Goal: Transaction & Acquisition: Purchase product/service

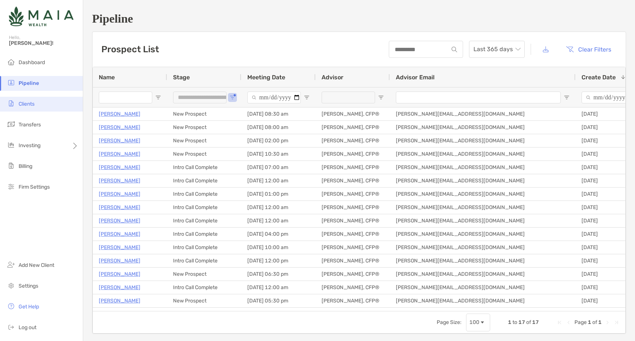
click at [28, 106] on span "Clients" at bounding box center [27, 104] width 16 height 6
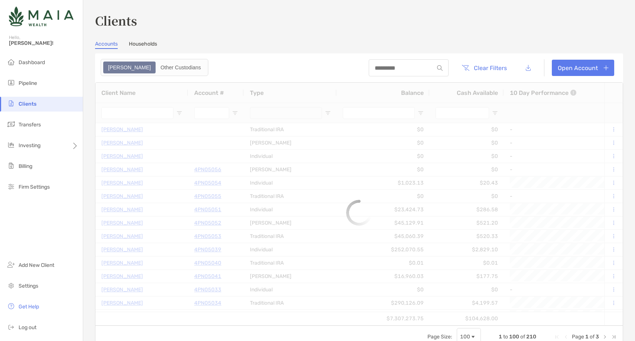
type input "***"
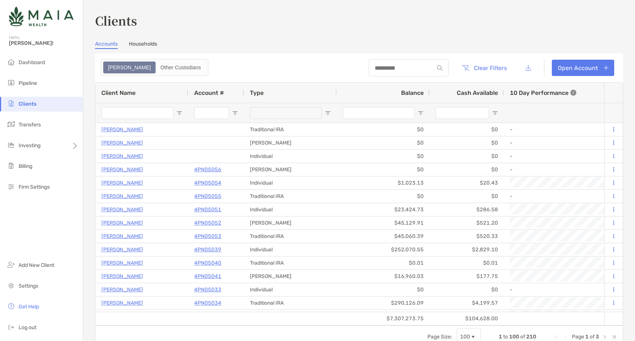
click at [115, 113] on input "Client Name Filter Input" at bounding box center [137, 113] width 72 height 12
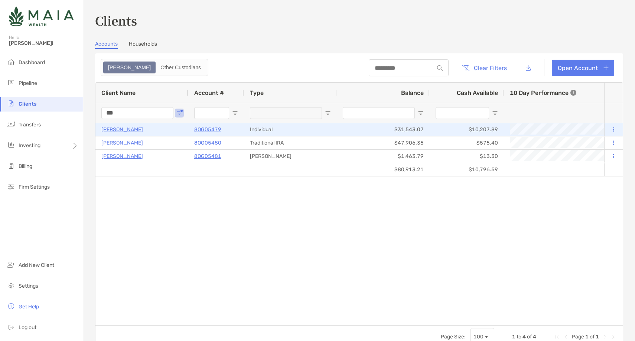
type input "***"
click at [205, 128] on p "8OG05479" at bounding box center [207, 129] width 27 height 9
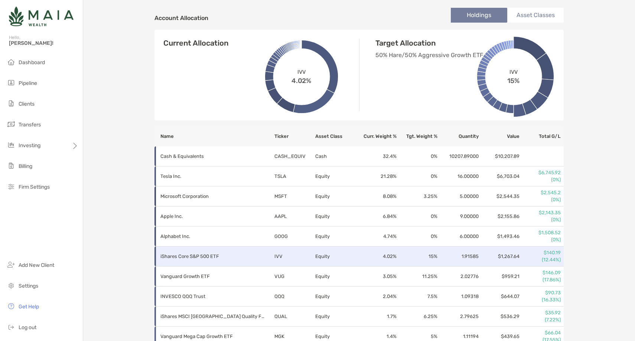
scroll to position [238, 0]
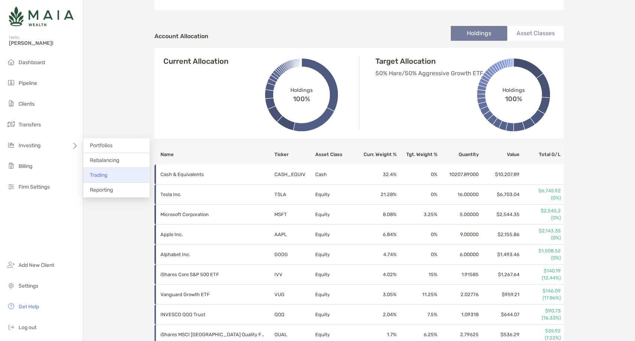
click at [112, 176] on li "Trading" at bounding box center [116, 175] width 66 height 15
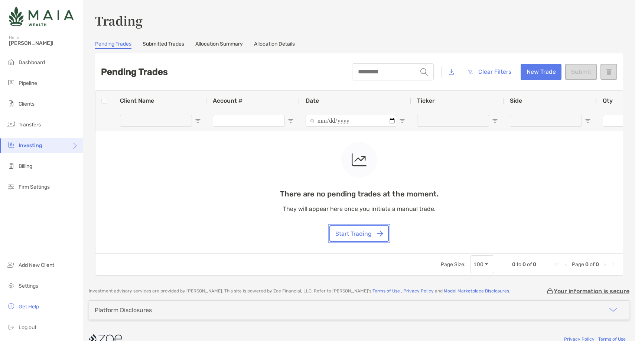
click at [350, 230] on button "Start Trading" at bounding box center [358, 234] width 59 height 16
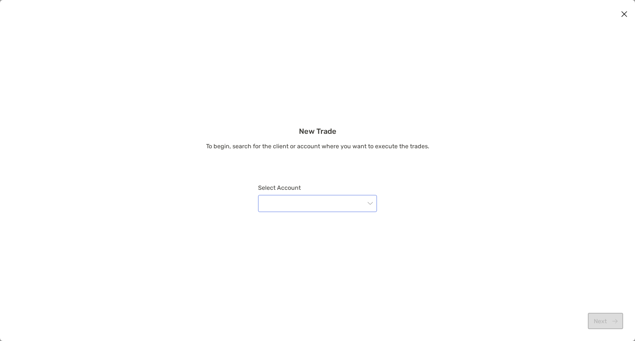
click at [332, 208] on input "modal" at bounding box center [313, 204] width 102 height 16
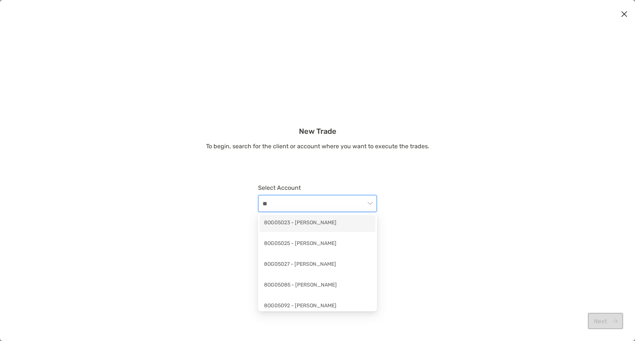
type input "***"
click at [312, 223] on div "8OG05479 - Achintya Sujan" at bounding box center [317, 223] width 107 height 9
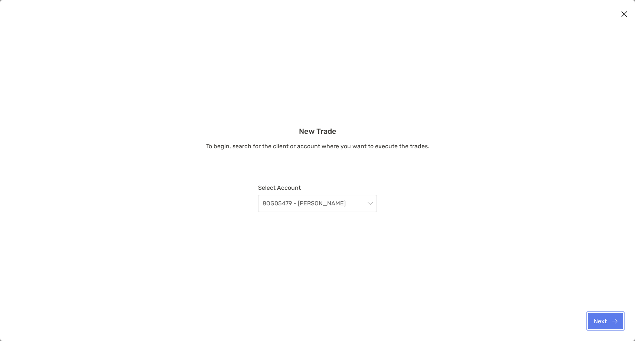
click at [611, 320] on button "Next" at bounding box center [604, 321] width 35 height 16
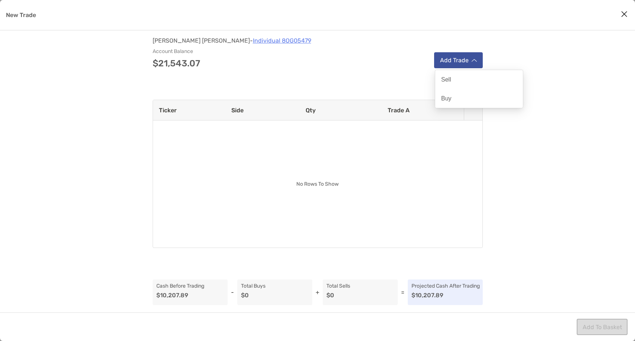
click at [466, 62] on button "Add Trade" at bounding box center [458, 60] width 49 height 16
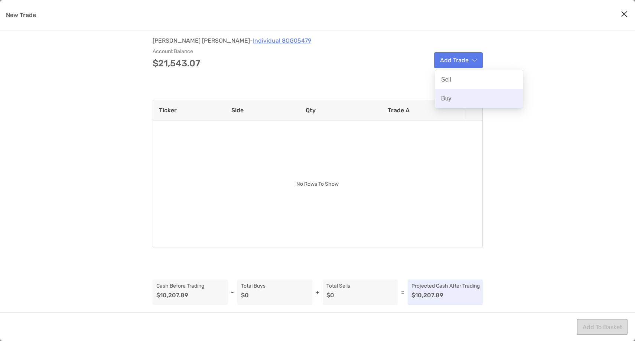
click at [449, 105] on div "Buy" at bounding box center [479, 98] width 88 height 19
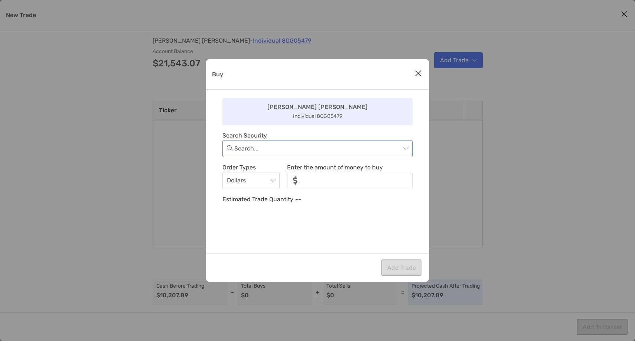
click at [278, 148] on input "Buy" at bounding box center [317, 149] width 166 height 16
type input "****"
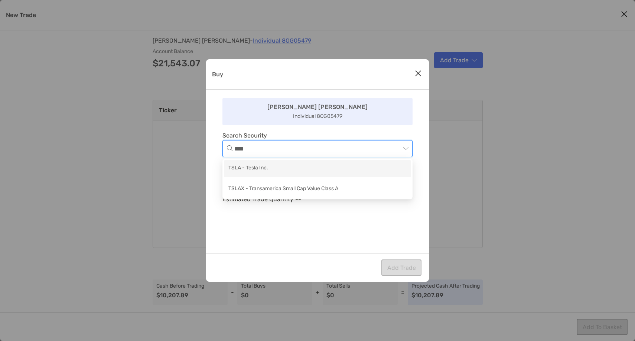
click at [268, 170] on div "TSLA - Tesla Inc." at bounding box center [317, 168] width 178 height 9
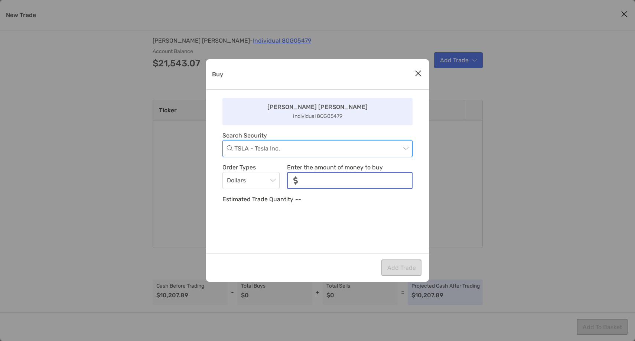
click at [339, 179] on input "noSymbolCurrency" at bounding box center [358, 181] width 108 height 16
type input "*"
click at [257, 187] on span "Dollars" at bounding box center [251, 181] width 48 height 16
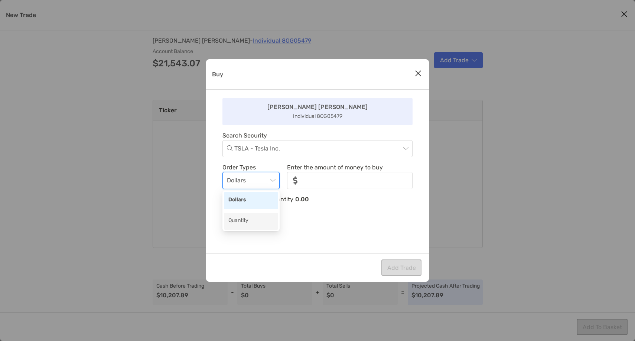
click at [250, 218] on div "Quantity" at bounding box center [250, 221] width 45 height 9
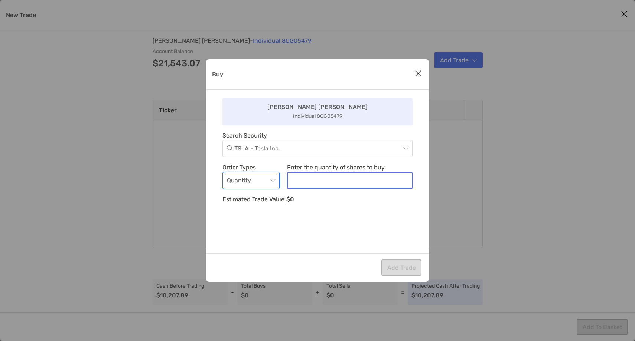
click at [313, 186] on input "noSymbolCurrency" at bounding box center [350, 181] width 124 height 16
type input "*"
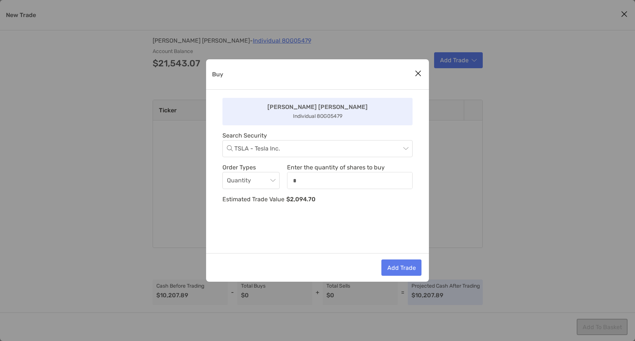
click at [271, 232] on div "Achintya Achintya Individual 8OG05479 Search Security TSLA - Tesla Inc. Order T…" at bounding box center [317, 172] width 223 height 164
click at [400, 265] on button "Add Trade" at bounding box center [401, 268] width 40 height 16
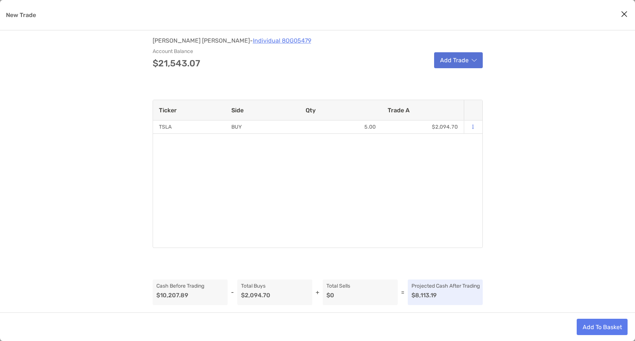
click at [459, 56] on button "Add Trade" at bounding box center [458, 60] width 49 height 16
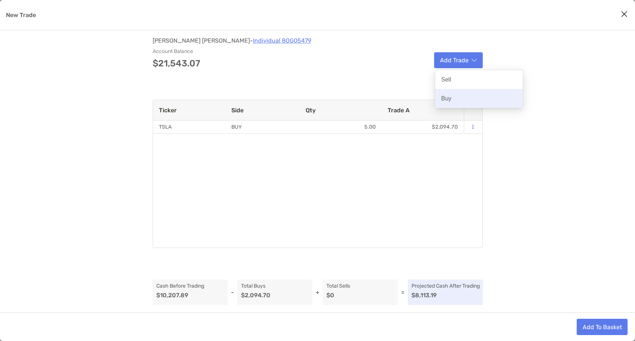
click at [452, 99] on div "Buy" at bounding box center [479, 98] width 88 height 19
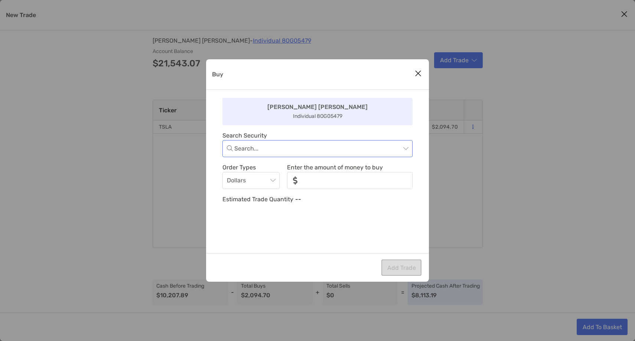
click at [251, 150] on input "Buy" at bounding box center [317, 149] width 166 height 16
type input "****"
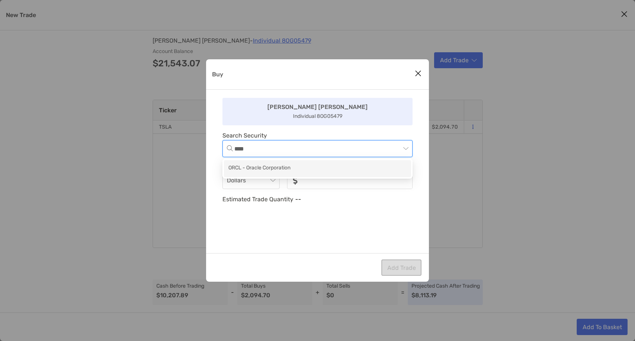
click at [290, 173] on div "ORCL - Oracle Corporation" at bounding box center [317, 168] width 178 height 9
click at [260, 183] on span "Dollars" at bounding box center [251, 181] width 48 height 16
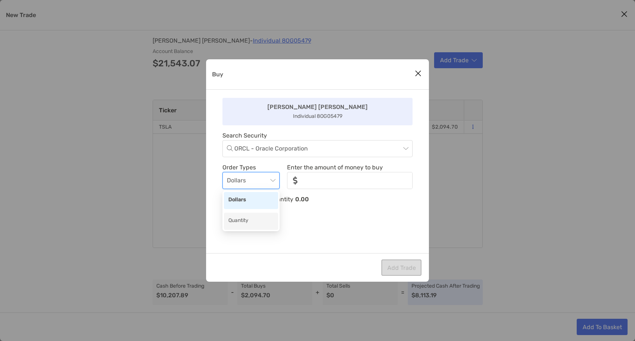
click at [245, 223] on div "Quantity" at bounding box center [250, 221] width 45 height 9
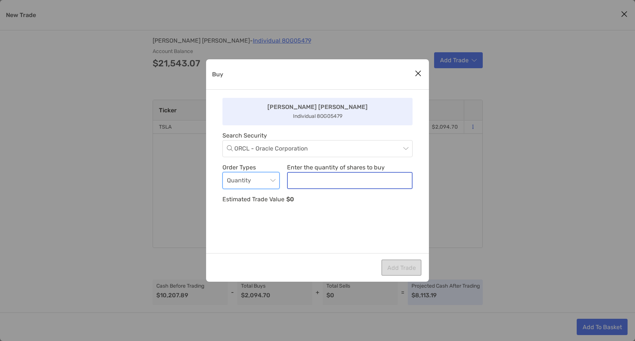
click at [344, 174] on input "noSymbolCurrency" at bounding box center [350, 181] width 124 height 16
type input "*"
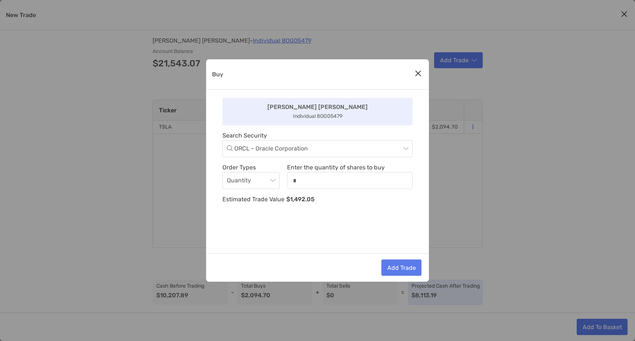
click at [268, 249] on div "Achintya Achintya Individual 8OG05479 Search Security ORCL - Oracle Corporation…" at bounding box center [317, 172] width 223 height 164
click at [400, 267] on button "Add Trade" at bounding box center [401, 268] width 40 height 16
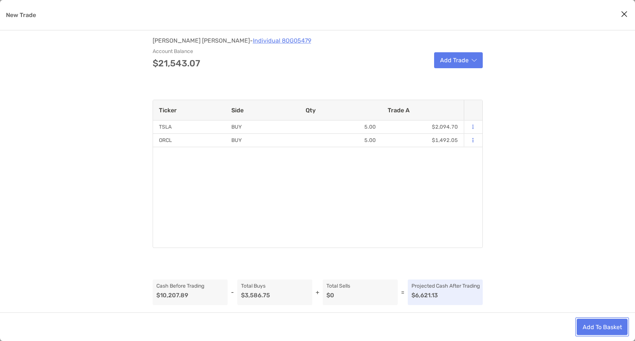
click at [591, 327] on button "Add To Basket" at bounding box center [601, 327] width 51 height 16
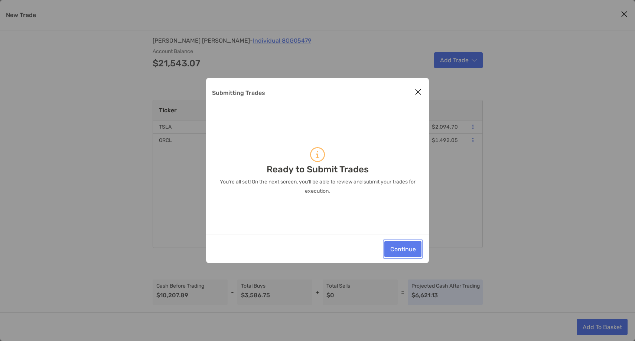
click at [406, 249] on button "Continue" at bounding box center [402, 249] width 37 height 16
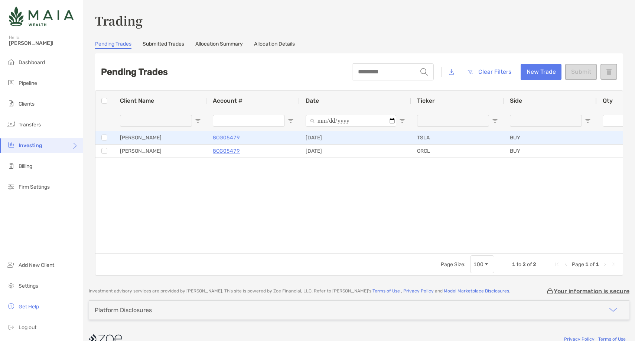
click at [229, 138] on p "8OG05479" at bounding box center [226, 137] width 27 height 9
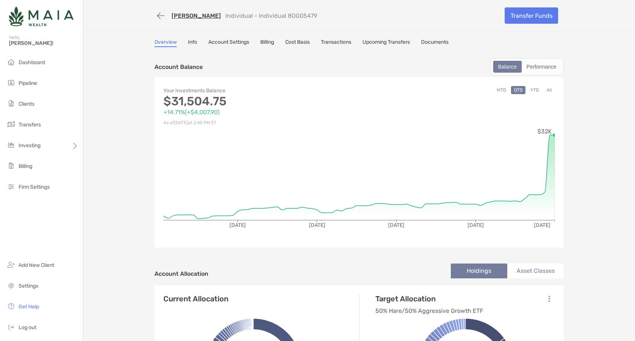
click at [240, 45] on link "Account Settings" at bounding box center [228, 43] width 41 height 8
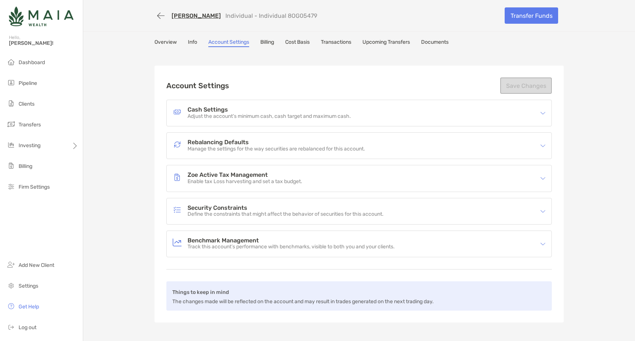
click at [248, 215] on p "Define the constraints that might affect the behavior of securities for this ac…" at bounding box center [285, 215] width 196 height 6
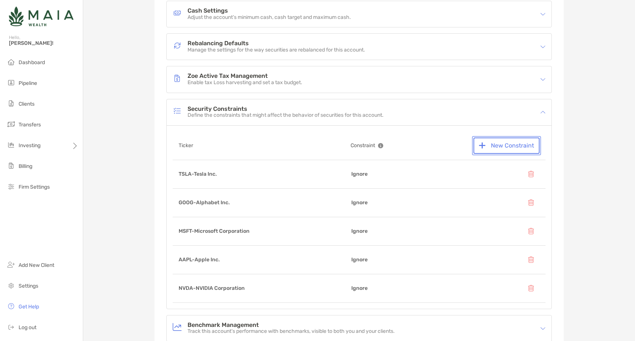
click at [504, 144] on button "New Constraint" at bounding box center [506, 146] width 66 height 16
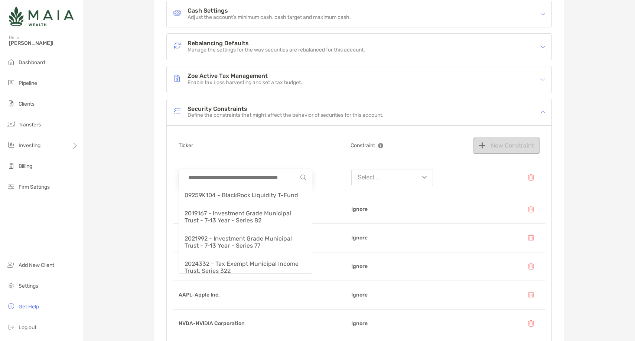
click at [239, 177] on input at bounding box center [242, 177] width 116 height 17
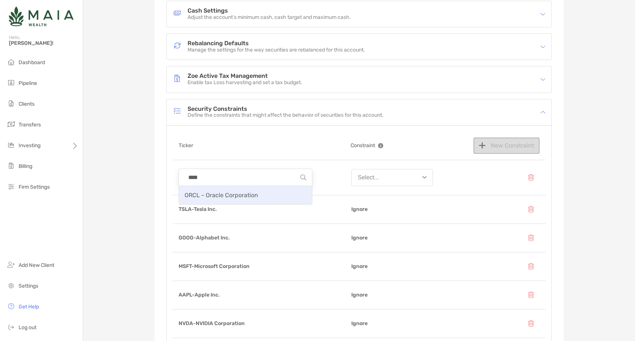
click at [233, 194] on span "ORCL - Oracle Corporation" at bounding box center [220, 195] width 73 height 7
type input "**********"
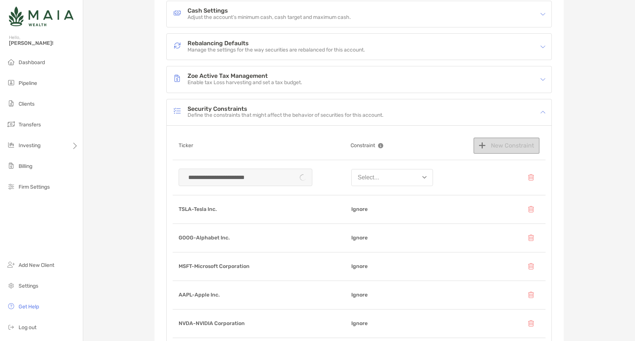
click at [397, 171] on button "Select..." at bounding box center [392, 177] width 82 height 17
click at [384, 199] on button "Ignore" at bounding box center [391, 195] width 81 height 19
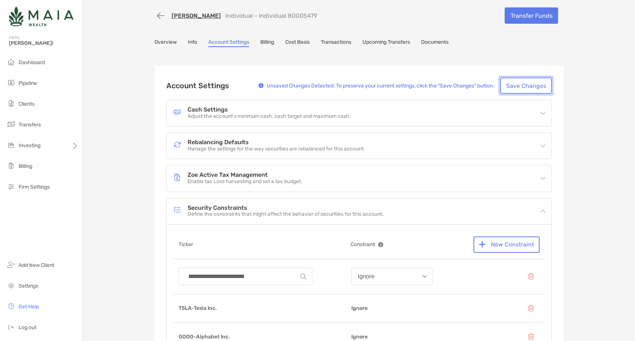
click at [528, 89] on button "Save Changes" at bounding box center [526, 86] width 52 height 16
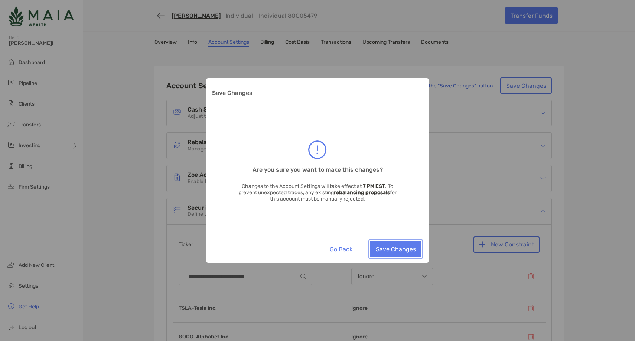
click at [396, 250] on button "Save Changes" at bounding box center [396, 249] width 52 height 16
